Goal: Navigation & Orientation: Find specific page/section

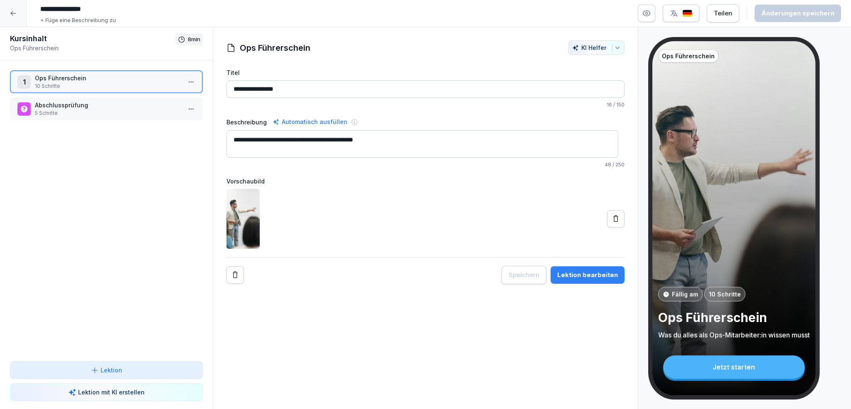
click at [10, 13] on icon at bounding box center [13, 13] width 7 height 7
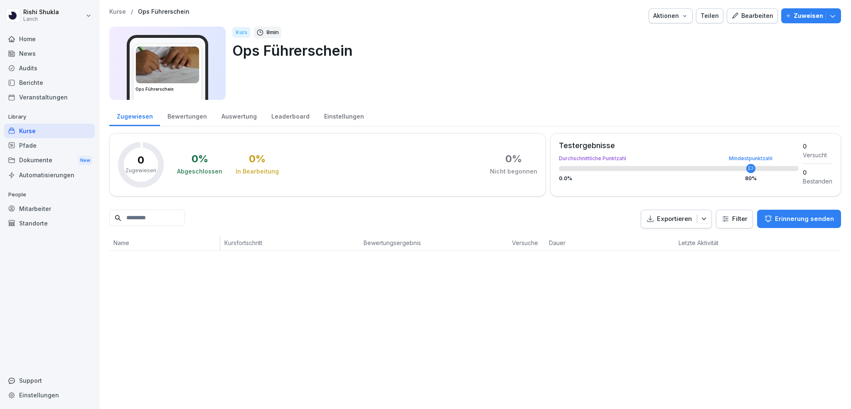
click at [33, 40] on div "Home" at bounding box center [49, 39] width 91 height 15
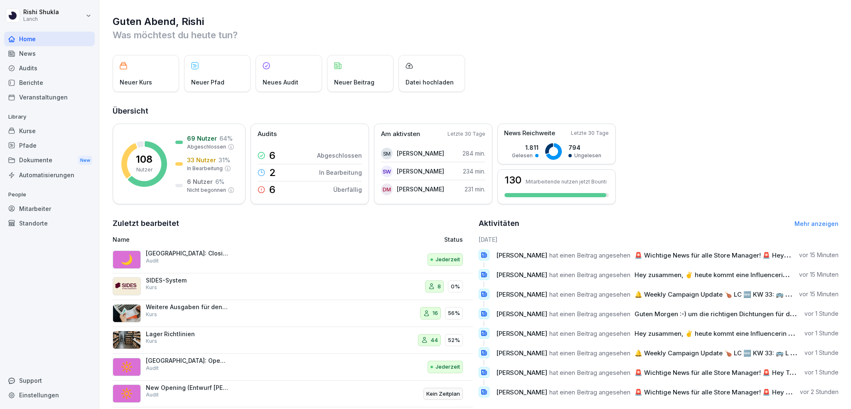
click at [26, 206] on div "Mitarbeiter" at bounding box center [49, 208] width 91 height 15
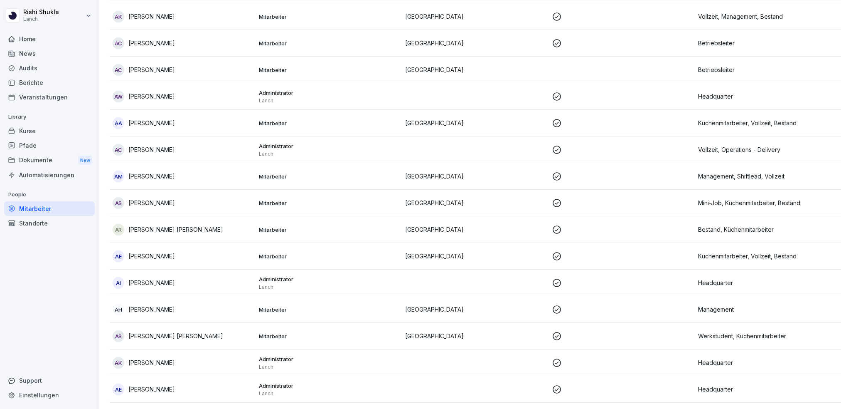
scroll to position [91, 0]
